Goal: Task Accomplishment & Management: Use online tool/utility

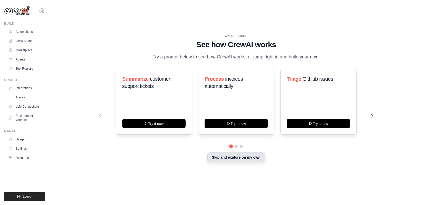
click at [228, 158] on button "Skip and explore on my own" at bounding box center [235, 158] width 57 height 10
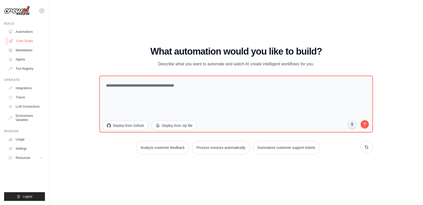
click at [23, 41] on link "Crew Studio" at bounding box center [26, 41] width 39 height 8
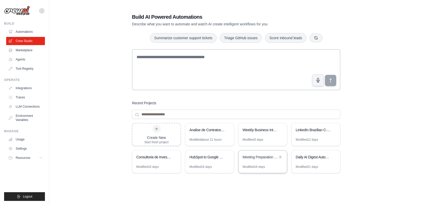
click at [262, 160] on div "Meeting Preparation for Agentic Automation Sales" at bounding box center [259, 158] width 35 height 6
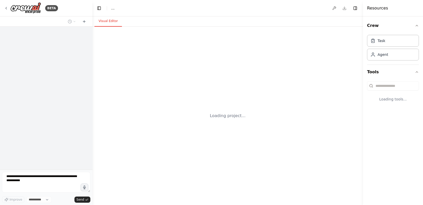
select select "****"
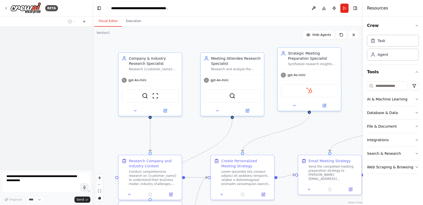
scroll to position [1949, 0]
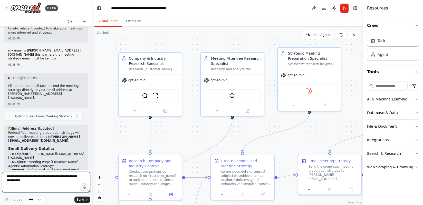
click at [36, 181] on textarea at bounding box center [46, 182] width 88 height 21
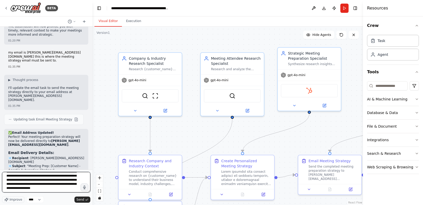
scroll to position [23, 0]
type textarea "**********"
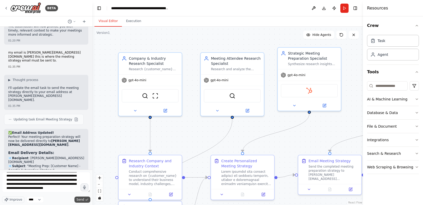
click at [77, 198] on span "Send" at bounding box center [80, 200] width 8 height 4
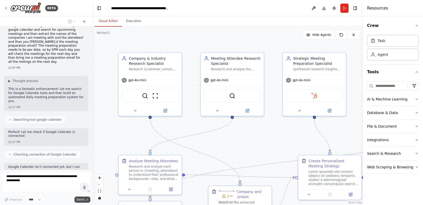
scroll to position [2253, 0]
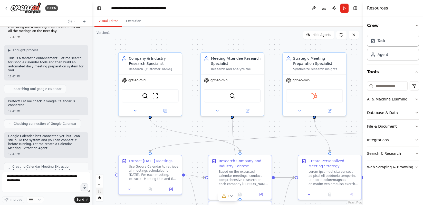
click at [98, 191] on icon "fit view" at bounding box center [99, 191] width 3 height 3
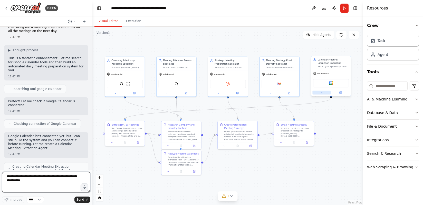
scroll to position [2290, 0]
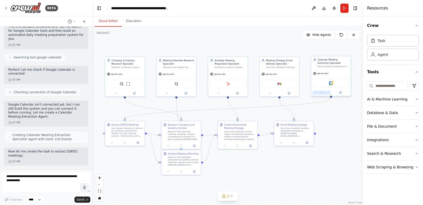
click at [323, 93] on button at bounding box center [321, 93] width 18 height 4
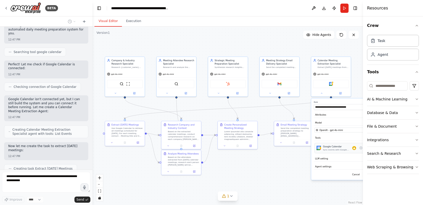
click at [338, 151] on div "Google Calendar Sync events with Google Calendar" at bounding box center [342, 148] width 57 height 10
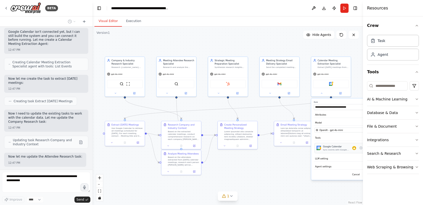
scroll to position [2361, 0]
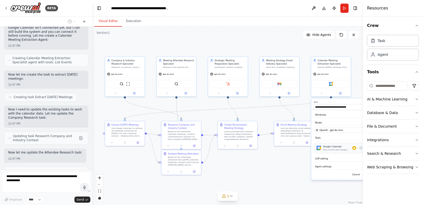
click at [354, 151] on div "Google Calendar Sync events with Google Calendar" at bounding box center [339, 148] width 33 height 6
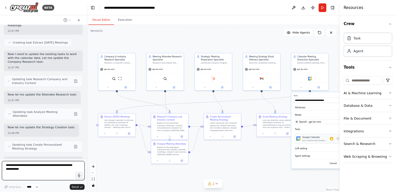
scroll to position [2437, 0]
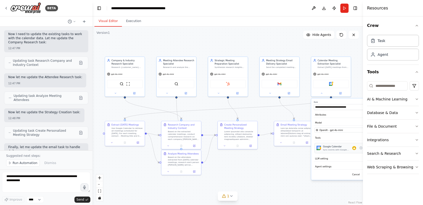
click at [351, 150] on div "Sync events with Google Calendar" at bounding box center [337, 150] width 29 height 3
click at [416, 26] on icon "button" at bounding box center [417, 26] width 4 height 4
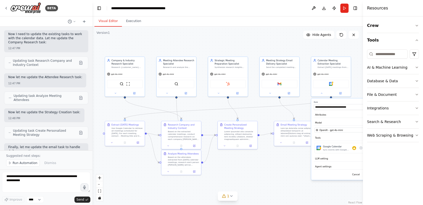
click at [361, 149] on button "Toggle Sidebar" at bounding box center [363, 102] width 4 height 205
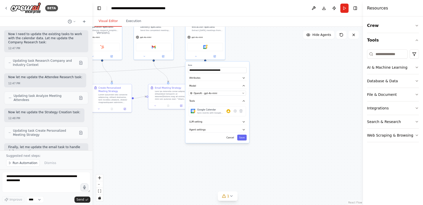
drag, startPoint x: 270, startPoint y: 164, endPoint x: 144, endPoint y: 128, distance: 131.2
click at [144, 128] on div ".deletable-edge-delete-btn { width: 20px; height: 20px; border: 0px solid #ffff…" at bounding box center [227, 116] width 270 height 179
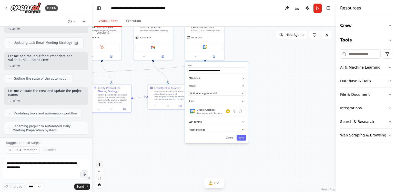
click at [100, 165] on icon "zoom in" at bounding box center [99, 165] width 3 height 3
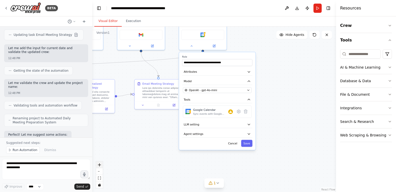
click at [100, 165] on icon "zoom in" at bounding box center [99, 165] width 3 height 3
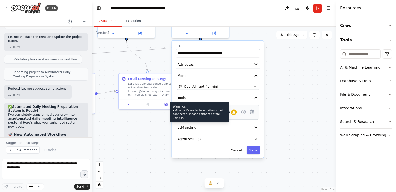
click at [234, 112] on icon at bounding box center [233, 112] width 3 height 3
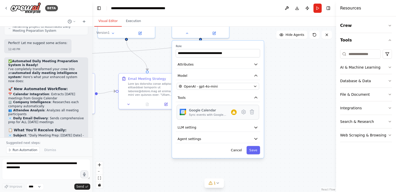
click at [196, 114] on div "Sync events with Google Calendar" at bounding box center [210, 115] width 42 height 4
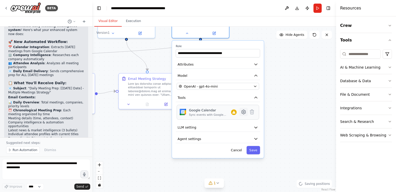
click at [243, 112] on icon at bounding box center [243, 112] width 1 height 1
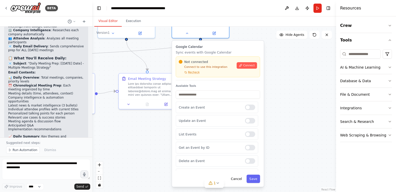
scroll to position [2741, 0]
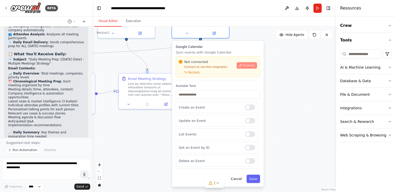
click at [240, 67] on button "Connect" at bounding box center [247, 65] width 20 height 6
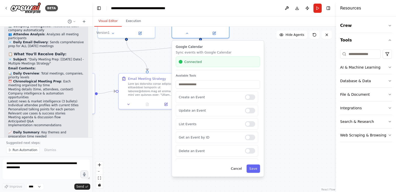
click at [257, 173] on div "Google Calendar Sync events with Google Calendar Connected Available Tools Crea…" at bounding box center [218, 109] width 92 height 136
click at [255, 171] on button "Save" at bounding box center [254, 169] width 14 height 8
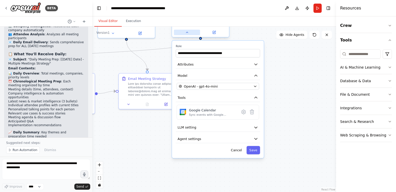
click at [188, 34] on button at bounding box center [187, 33] width 26 height 6
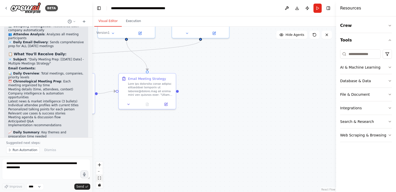
click at [101, 180] on button "fit view" at bounding box center [99, 178] width 7 height 7
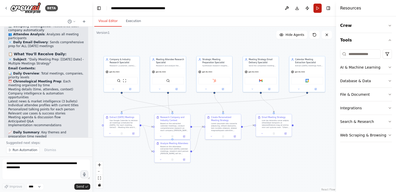
click at [315, 9] on button "Run" at bounding box center [318, 8] width 8 height 9
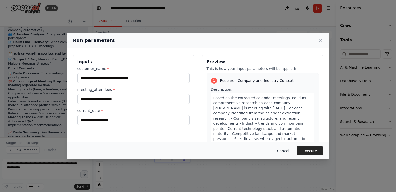
click at [283, 150] on button "Cancel" at bounding box center [283, 150] width 20 height 9
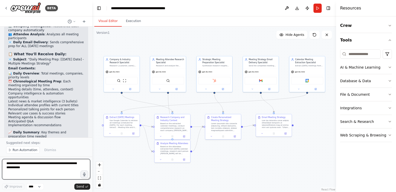
click at [60, 168] on textarea at bounding box center [46, 169] width 88 height 21
click at [316, 8] on button "Run" at bounding box center [318, 8] width 8 height 9
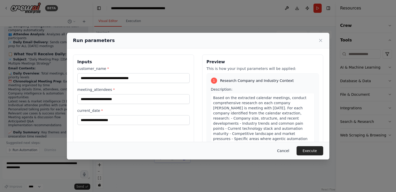
click at [282, 150] on button "Cancel" at bounding box center [283, 150] width 20 height 9
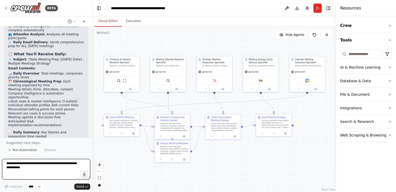
click at [17, 167] on textarea at bounding box center [46, 169] width 88 height 21
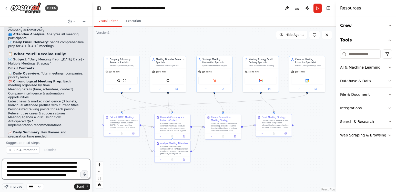
type textarea "**********"
click at [79, 173] on textarea "**********" at bounding box center [46, 169] width 88 height 21
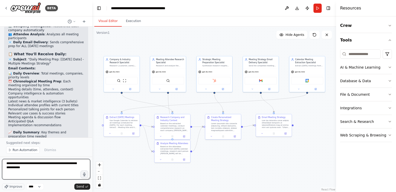
scroll to position [0, 0]
type textarea "**********"
click at [317, 7] on button "Run" at bounding box center [318, 8] width 8 height 9
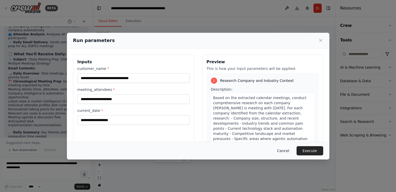
click at [287, 152] on button "Cancel" at bounding box center [283, 150] width 20 height 9
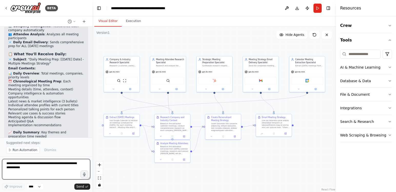
click at [58, 166] on textarea at bounding box center [46, 169] width 88 height 21
type textarea "**********"
click at [319, 62] on div "Calendar Meeting Extraction Specialist" at bounding box center [309, 61] width 28 height 6
click at [322, 54] on div "Confirm" at bounding box center [321, 50] width 7 height 7
click at [322, 51] on icon at bounding box center [321, 50] width 2 height 3
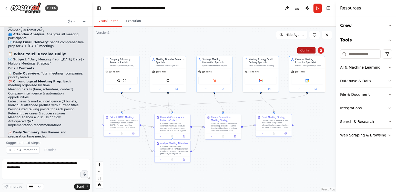
click at [310, 51] on button "Confirm" at bounding box center [307, 50] width 18 height 6
click at [134, 118] on div "Extract Tomorrow's Meetings" at bounding box center [122, 117] width 25 height 3
click at [136, 110] on icon at bounding box center [135, 109] width 2 height 3
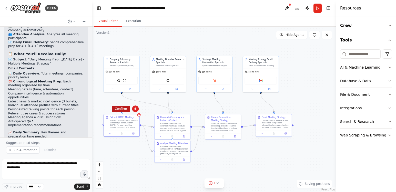
click at [122, 110] on button "Confirm" at bounding box center [121, 109] width 18 height 6
click at [319, 7] on button "Run" at bounding box center [318, 8] width 8 height 9
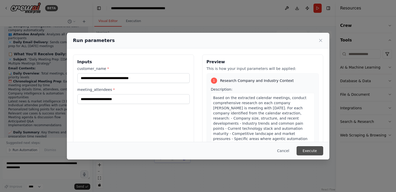
click at [306, 149] on button "Execute" at bounding box center [310, 150] width 27 height 9
